Goal: Task Accomplishment & Management: Manage account settings

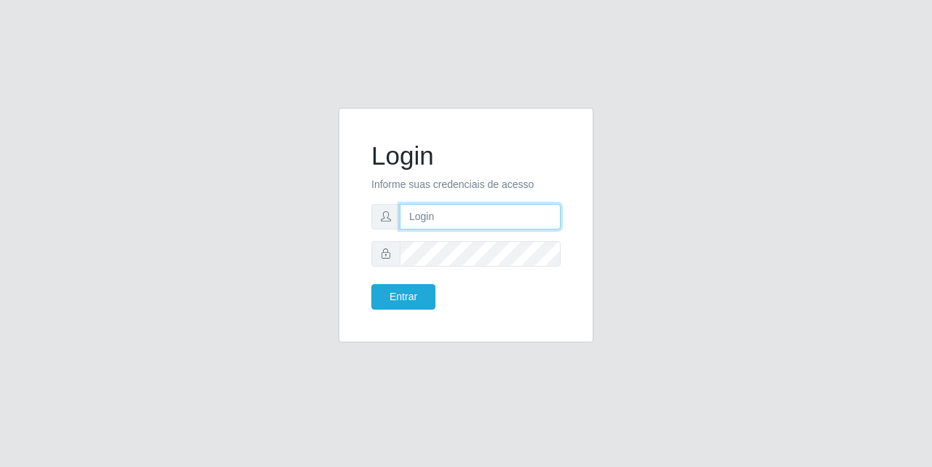
click at [473, 205] on input "text" at bounding box center [480, 216] width 161 height 25
type input "[EMAIL_ADDRESS][DOMAIN_NAME]"
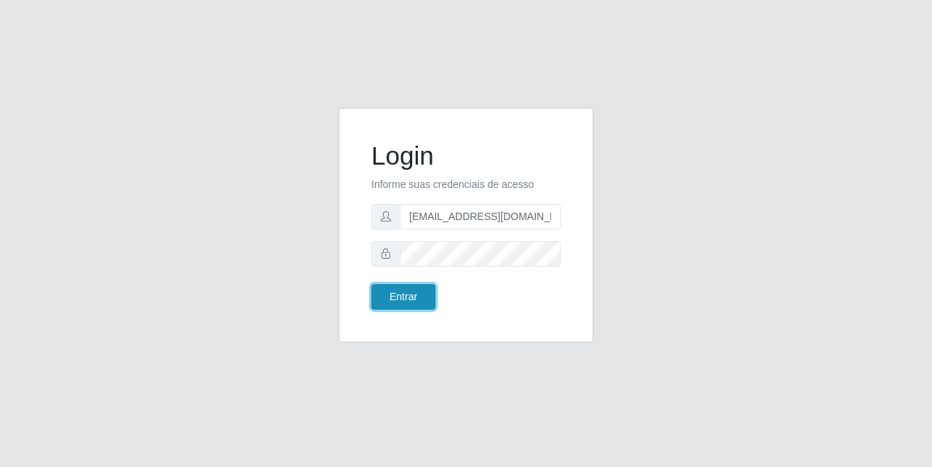
click at [398, 303] on button "Entrar" at bounding box center [403, 296] width 64 height 25
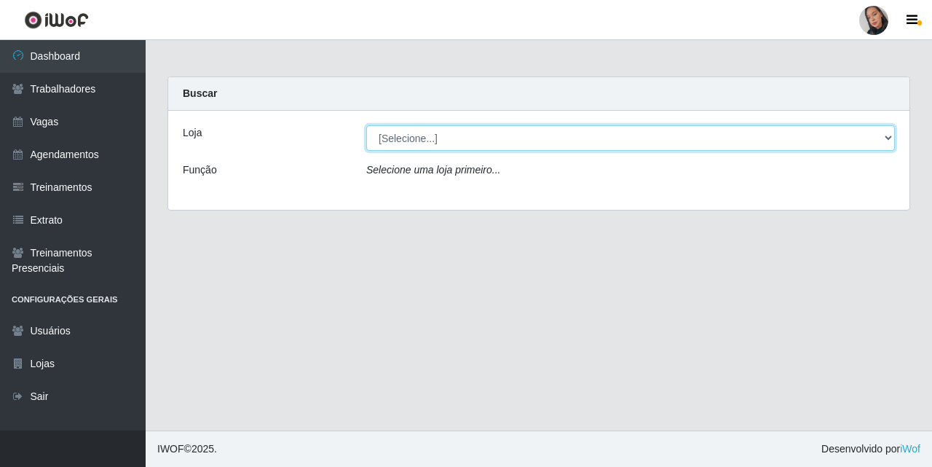
click at [430, 141] on select "[Selecione...] Supermercado [GEOGRAPHIC_DATA]" at bounding box center [630, 137] width 529 height 25
select select "165"
click at [366, 125] on select "[Selecione...] Supermercado [GEOGRAPHIC_DATA]" at bounding box center [630, 137] width 529 height 25
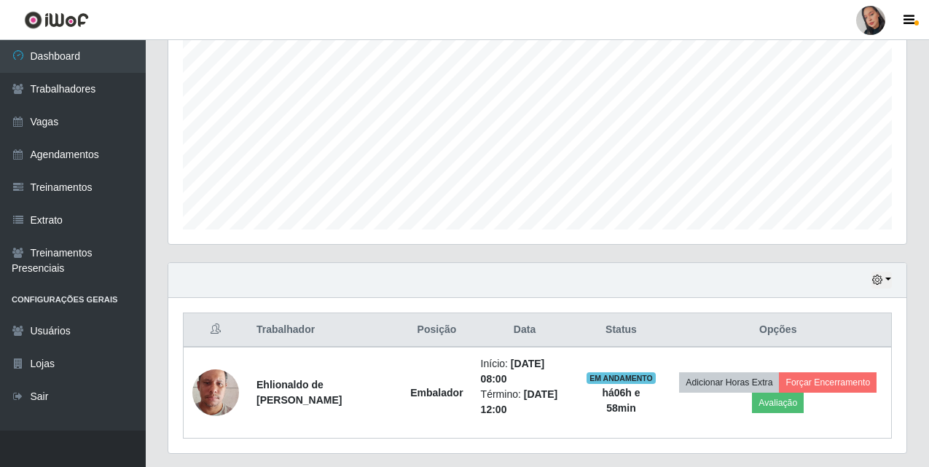
scroll to position [332, 0]
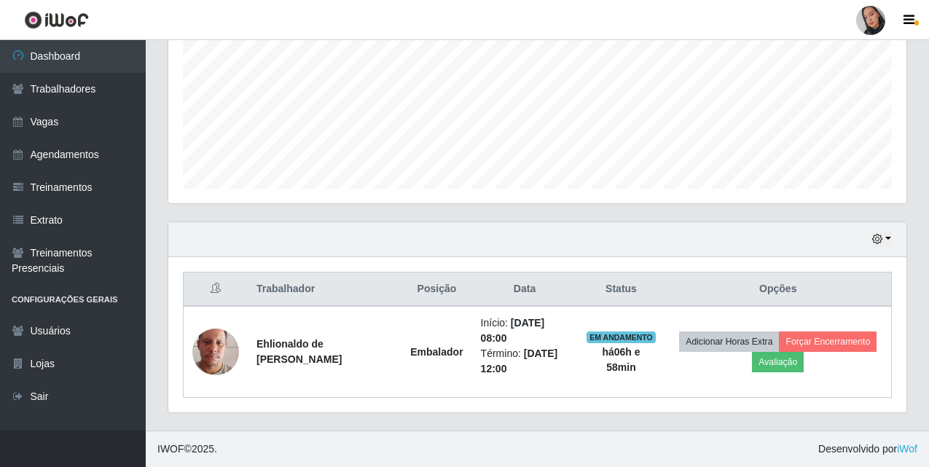
click at [888, 17] on link at bounding box center [871, 20] width 44 height 29
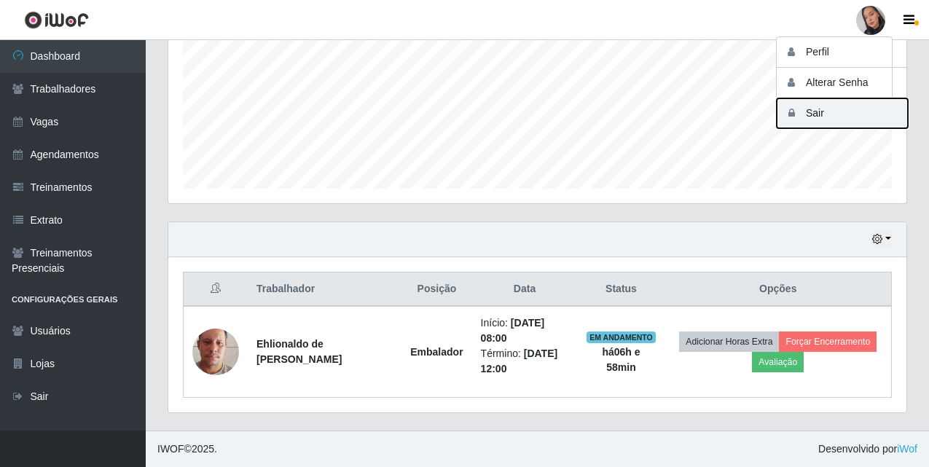
click at [862, 114] on button "Sair" at bounding box center [841, 113] width 131 height 30
